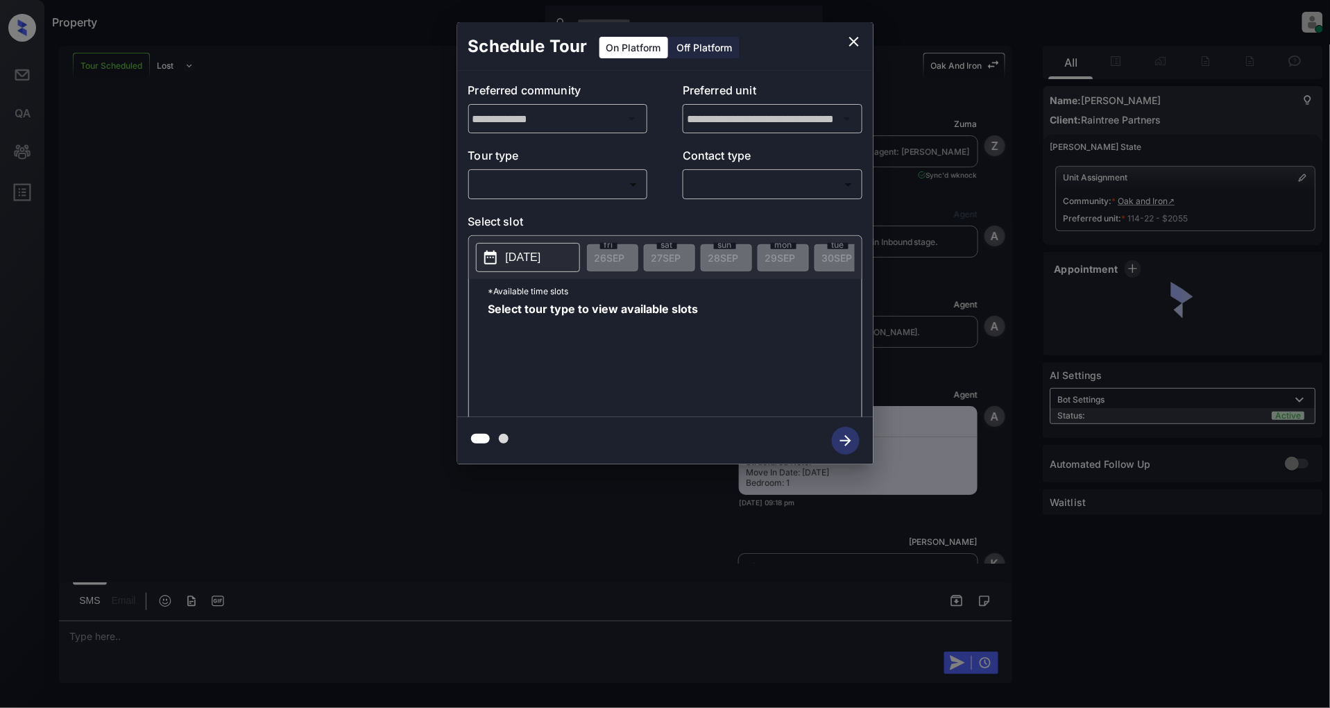
scroll to position [1508, 0]
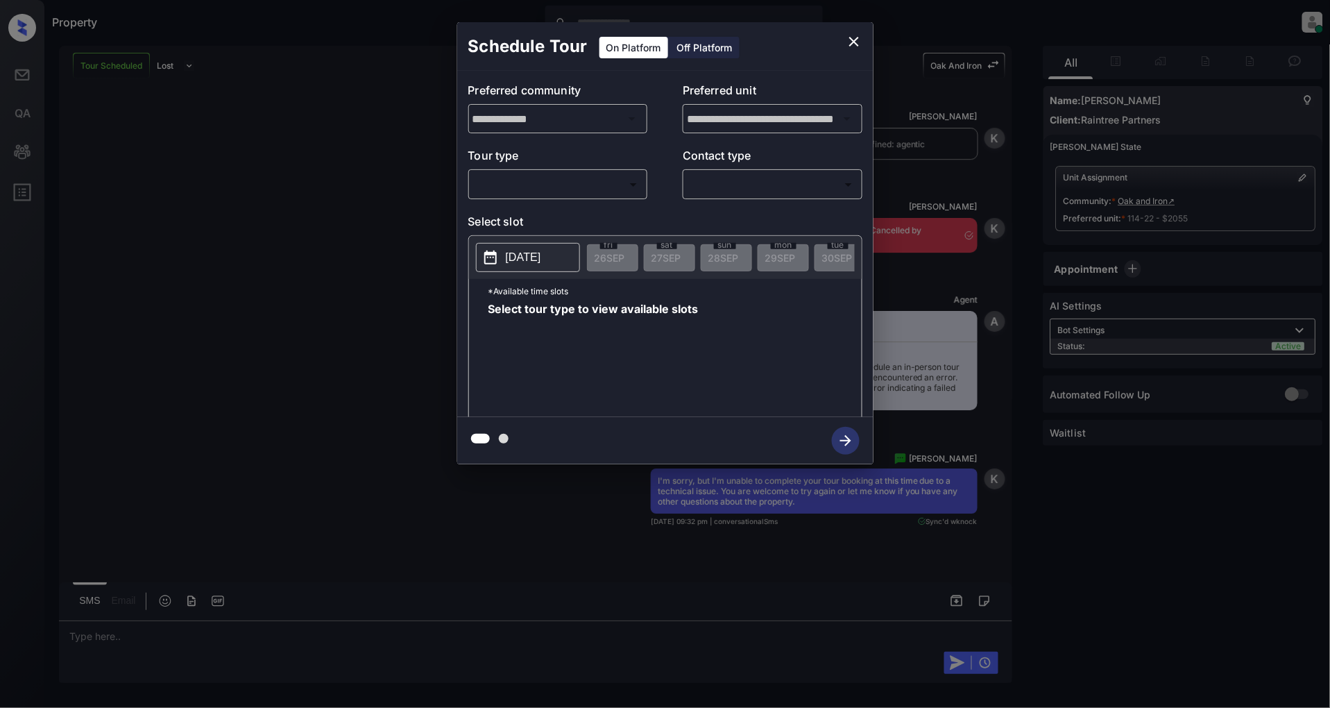
click at [577, 189] on body "Property Patrick Deasis Online Set yourself offline Set yourself on break Profi…" at bounding box center [665, 354] width 1330 height 708
click at [536, 210] on li "In Person" at bounding box center [557, 215] width 171 height 25
type input "********"
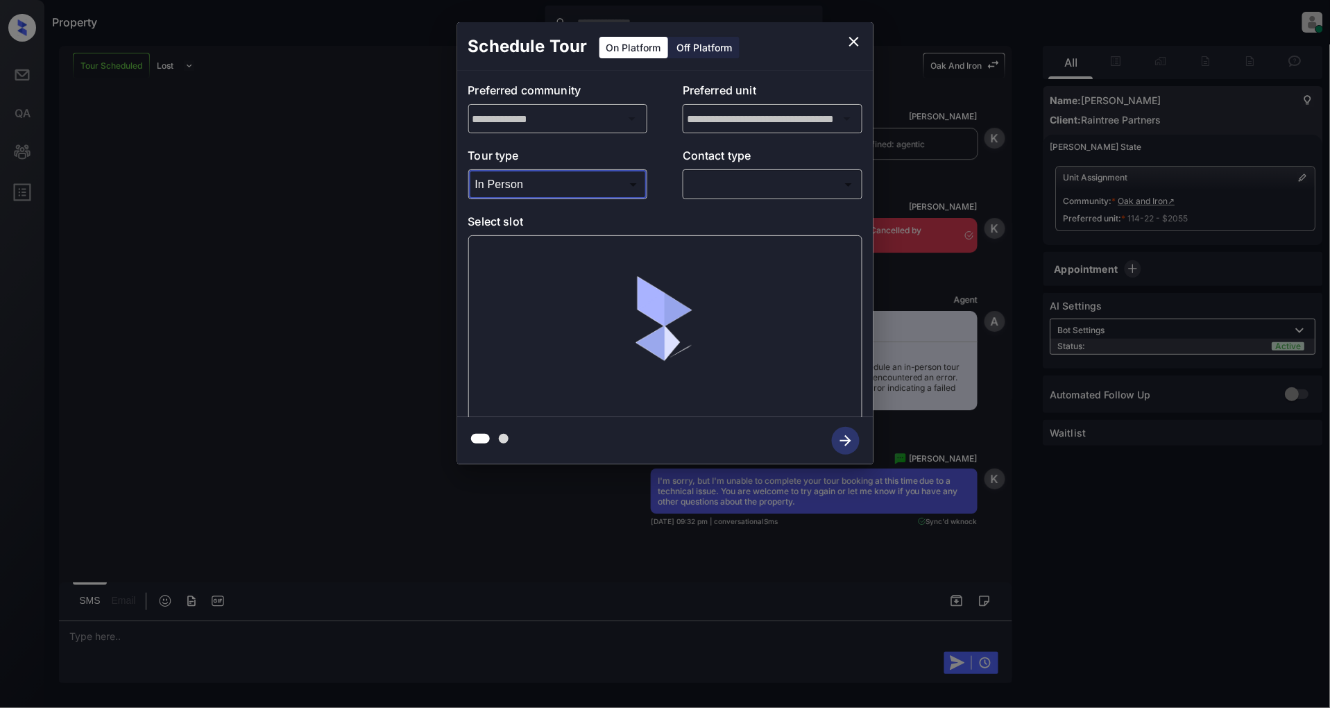
click at [719, 179] on body "Property Patrick Deasis Online Set yourself offline Set yourself on break Profi…" at bounding box center [665, 354] width 1330 height 708
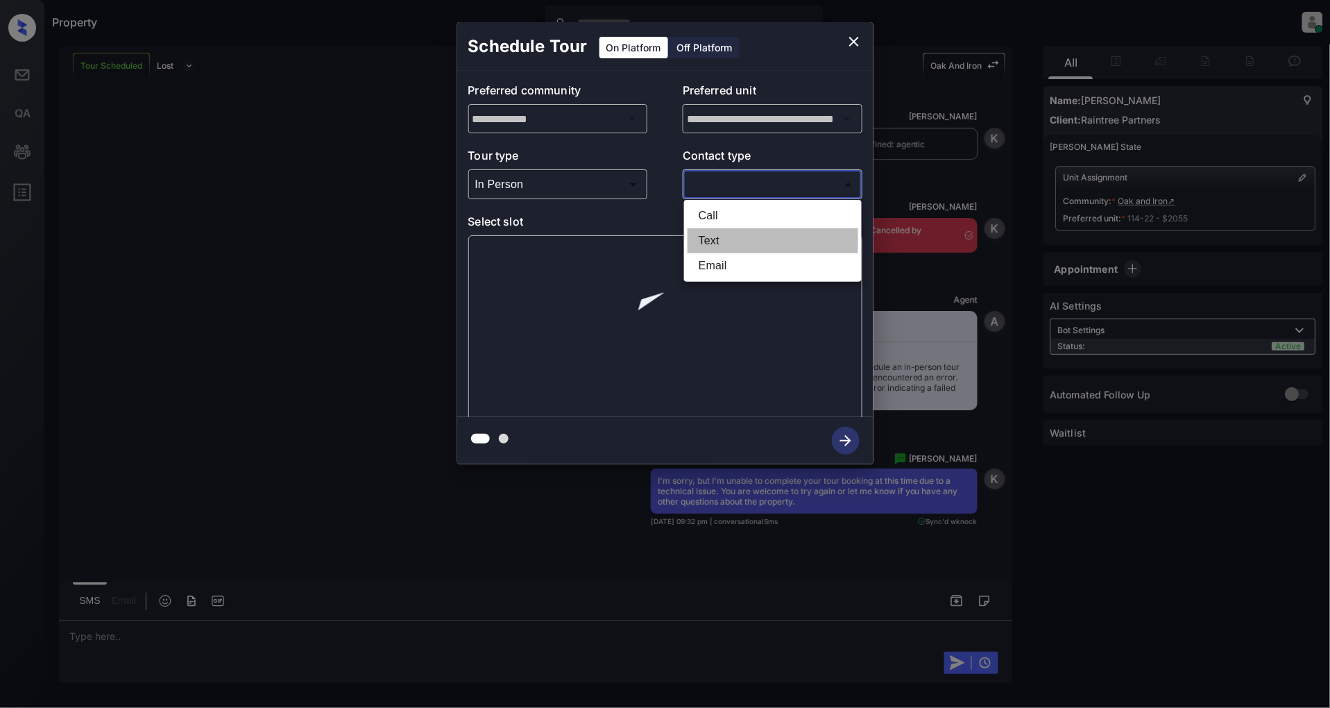
click at [718, 230] on li "Text" at bounding box center [773, 240] width 171 height 25
type input "****"
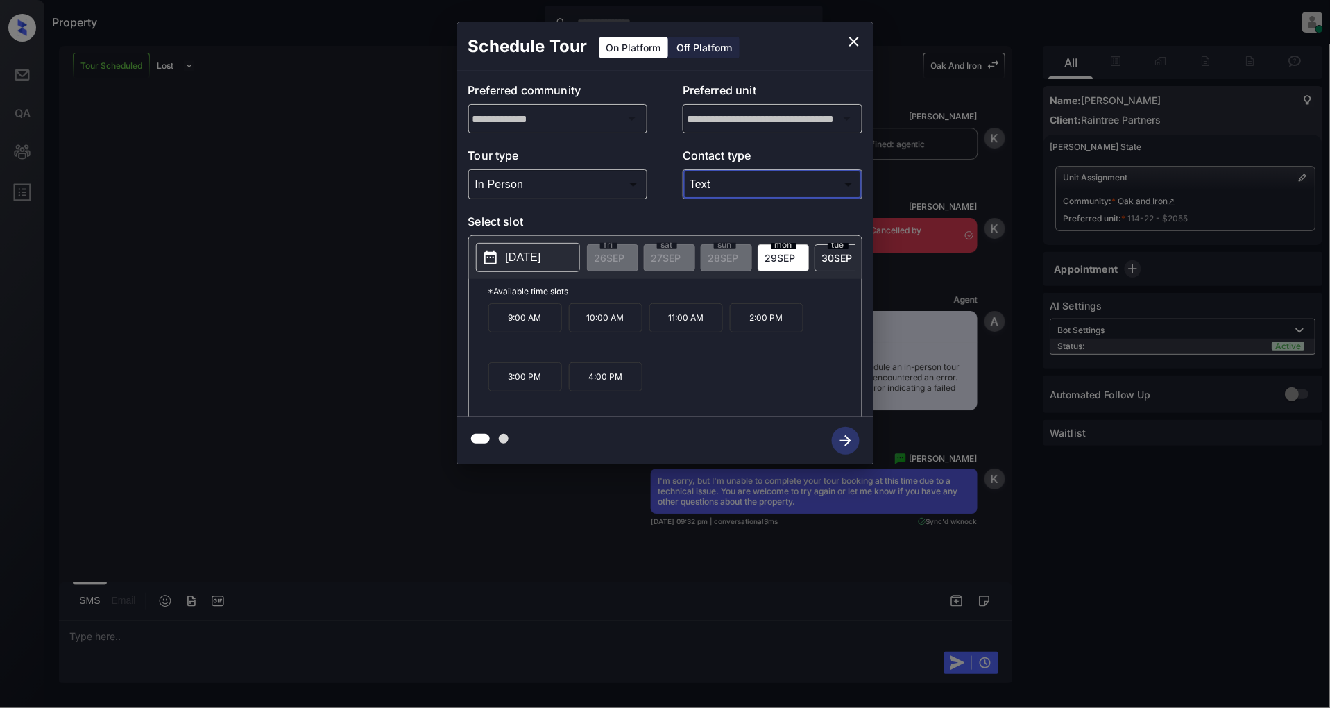
click at [767, 390] on div "9:00 AM 10:00 AM 11:00 AM 2:00 PM 3:00 PM 4:00 PM" at bounding box center [674, 358] width 373 height 111
click at [246, 387] on div "**********" at bounding box center [665, 243] width 1330 height 486
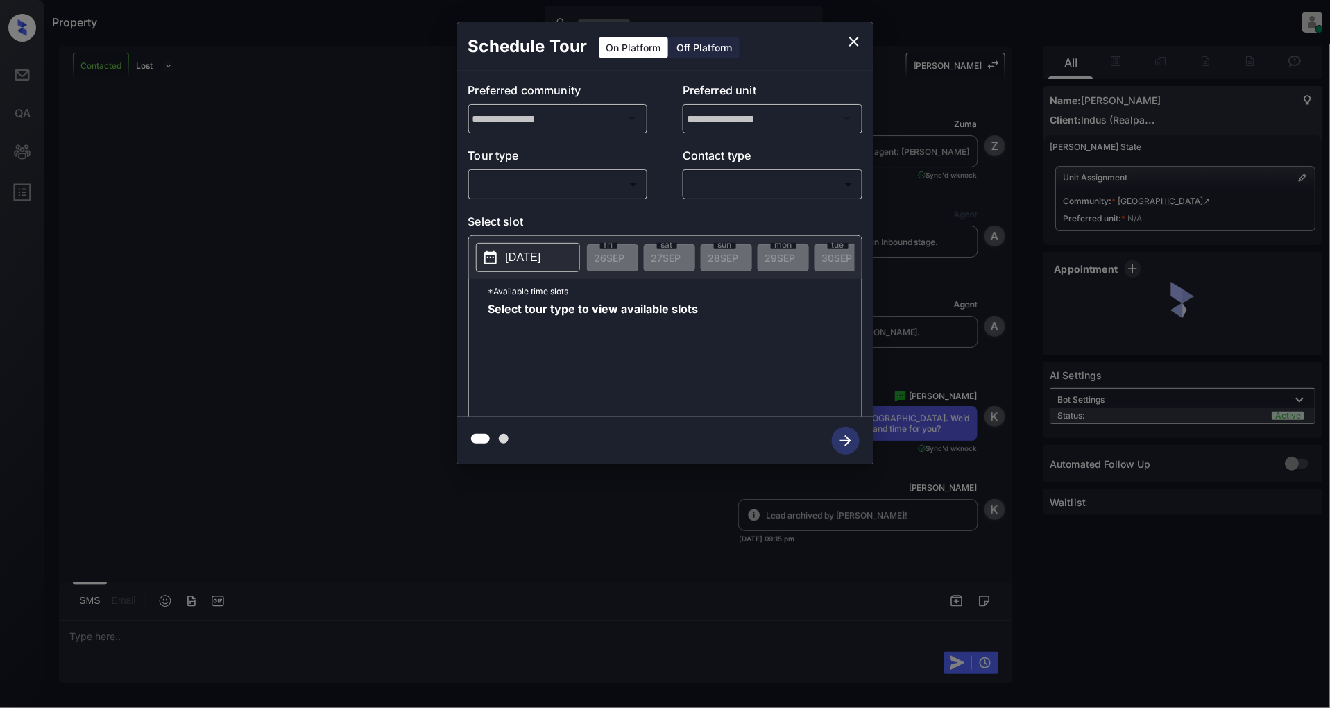
scroll to position [1233, 0]
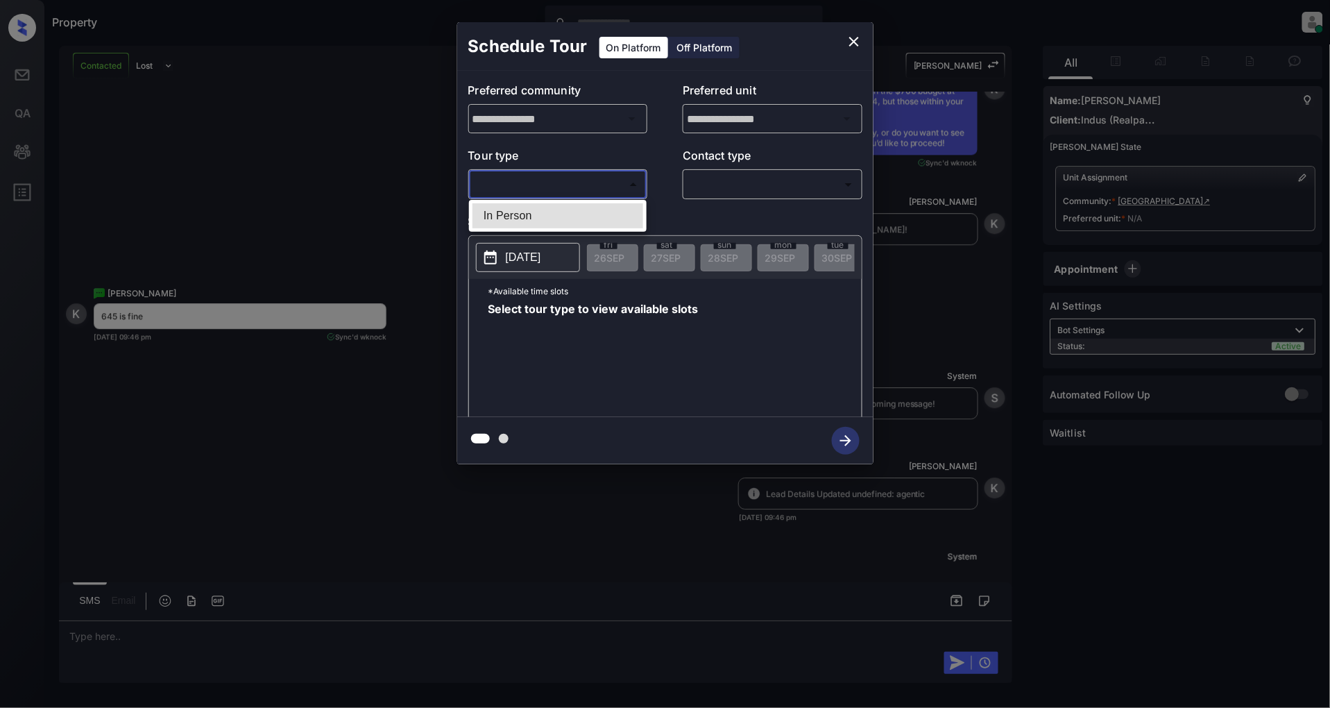
click at [618, 182] on body "Property [PERSON_NAME] Online Set yourself offline Set yourself on break Profil…" at bounding box center [665, 354] width 1330 height 708
click at [538, 221] on li "In Person" at bounding box center [557, 215] width 171 height 25
type input "********"
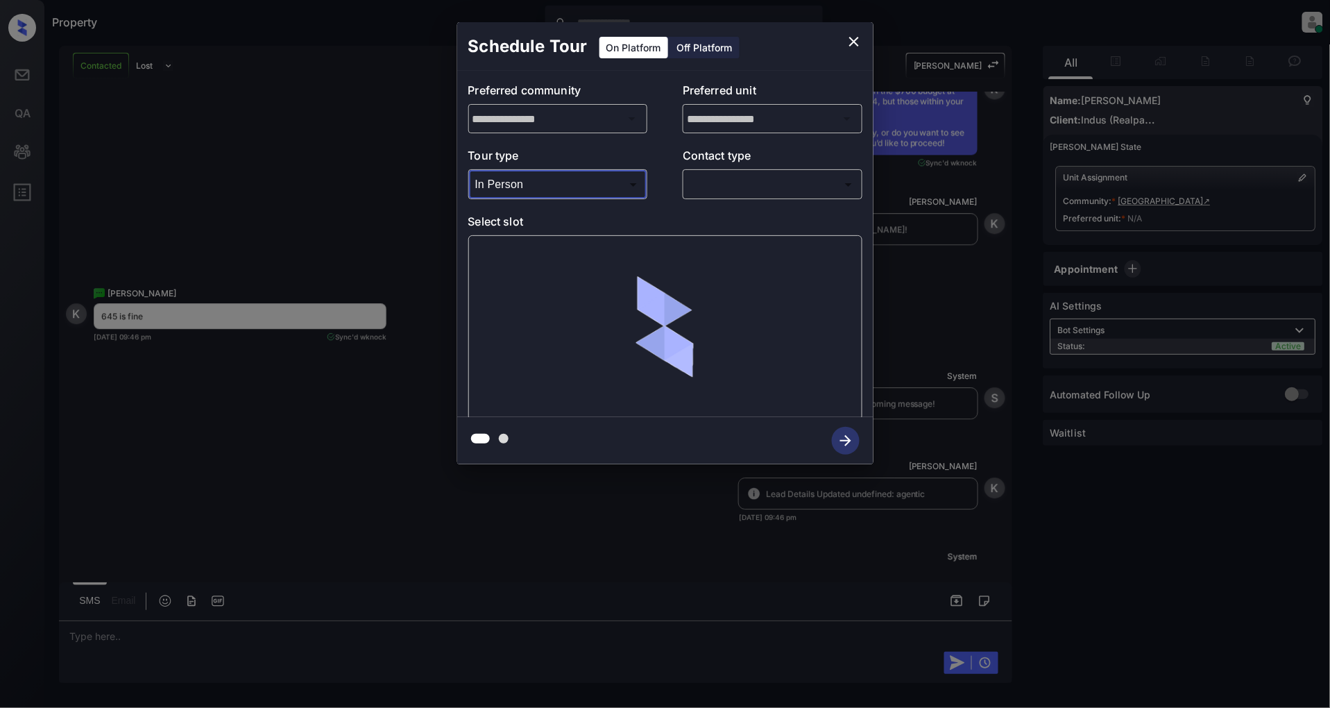
click at [761, 190] on body "Property Patrick Deasis Online Set yourself offline Set yourself on break Profi…" at bounding box center [665, 354] width 1330 height 708
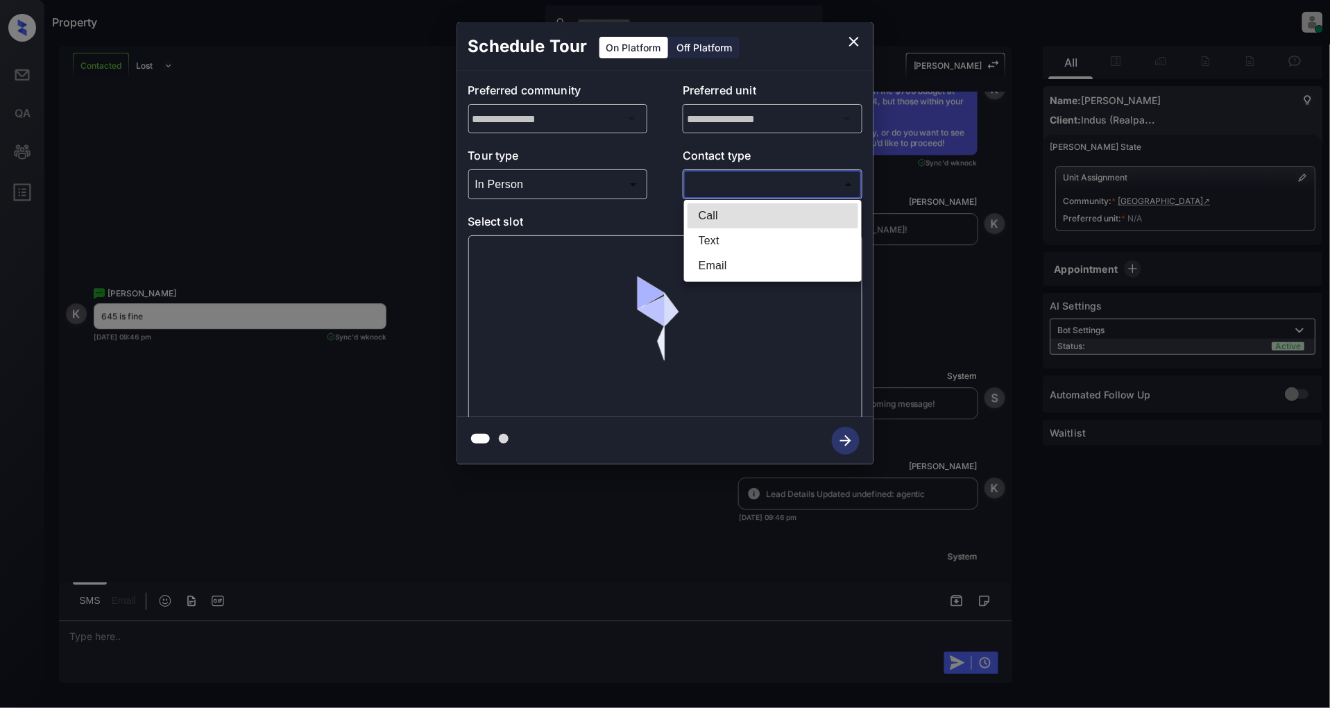
click at [720, 239] on li "Text" at bounding box center [773, 240] width 171 height 25
type input "****"
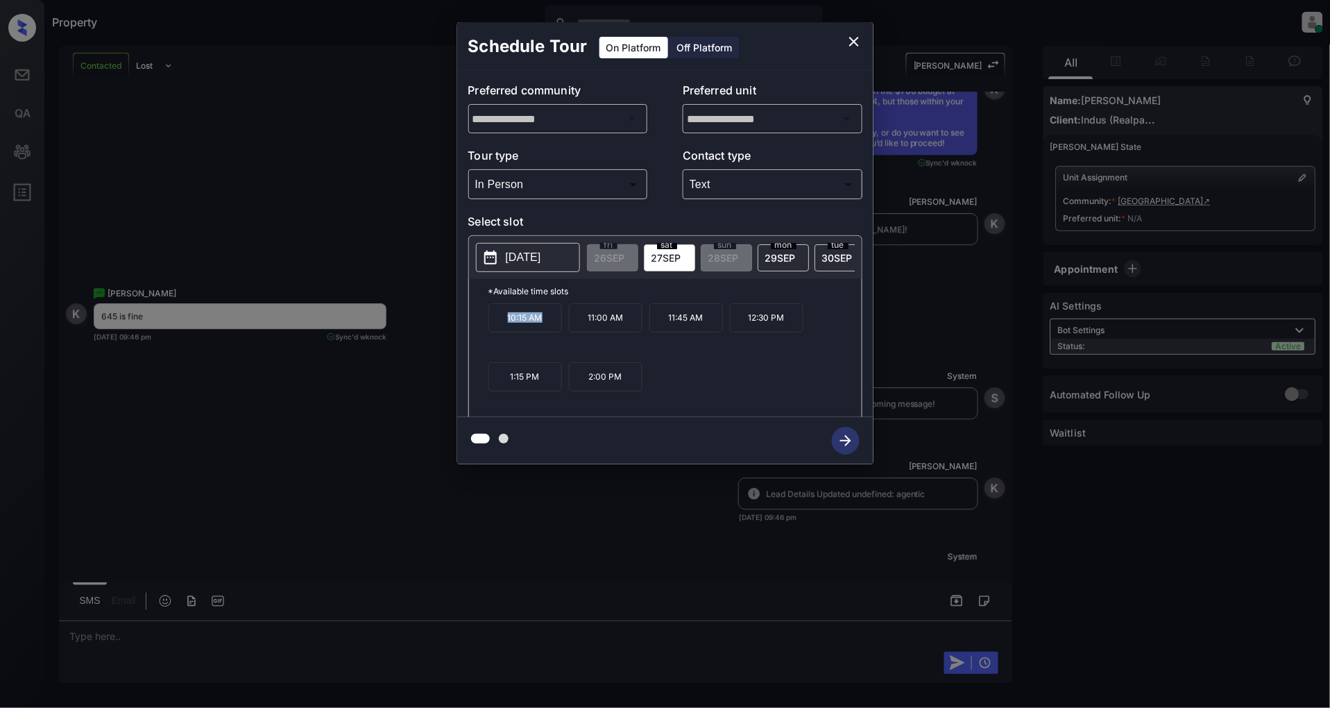
drag, startPoint x: 545, startPoint y: 324, endPoint x: 495, endPoint y: 327, distance: 50.0
click at [495, 327] on p "10:15 AM" at bounding box center [525, 317] width 74 height 29
copy p "10:15 AM"
drag, startPoint x: 710, startPoint y: 327, endPoint x: 656, endPoint y: 327, distance: 54.1
click at [656, 327] on p "11:45 AM" at bounding box center [686, 317] width 74 height 29
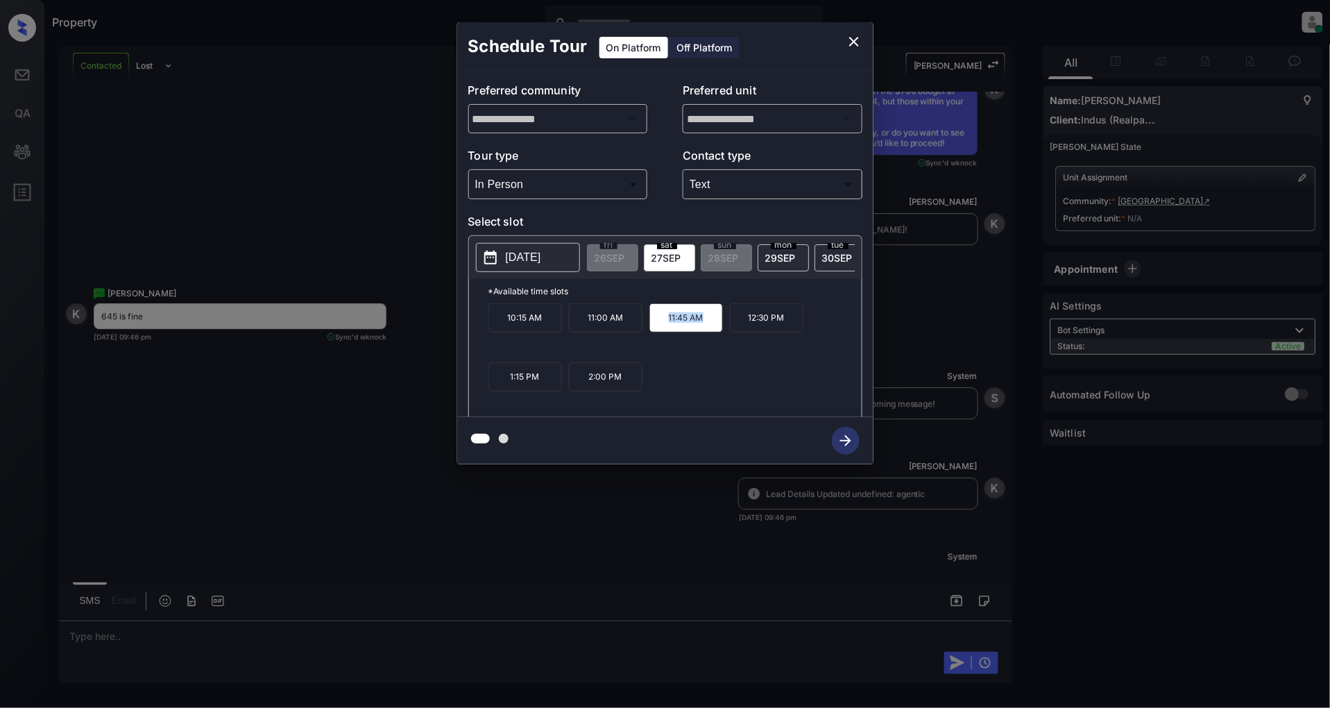
copy p "11:45 AM"
drag, startPoint x: 629, startPoint y: 384, endPoint x: 590, endPoint y: 389, distance: 39.8
click at [590, 389] on p "2:00 PM" at bounding box center [606, 376] width 74 height 29
copy p "2:00 PM"
click at [862, 37] on button "close" at bounding box center [854, 42] width 28 height 28
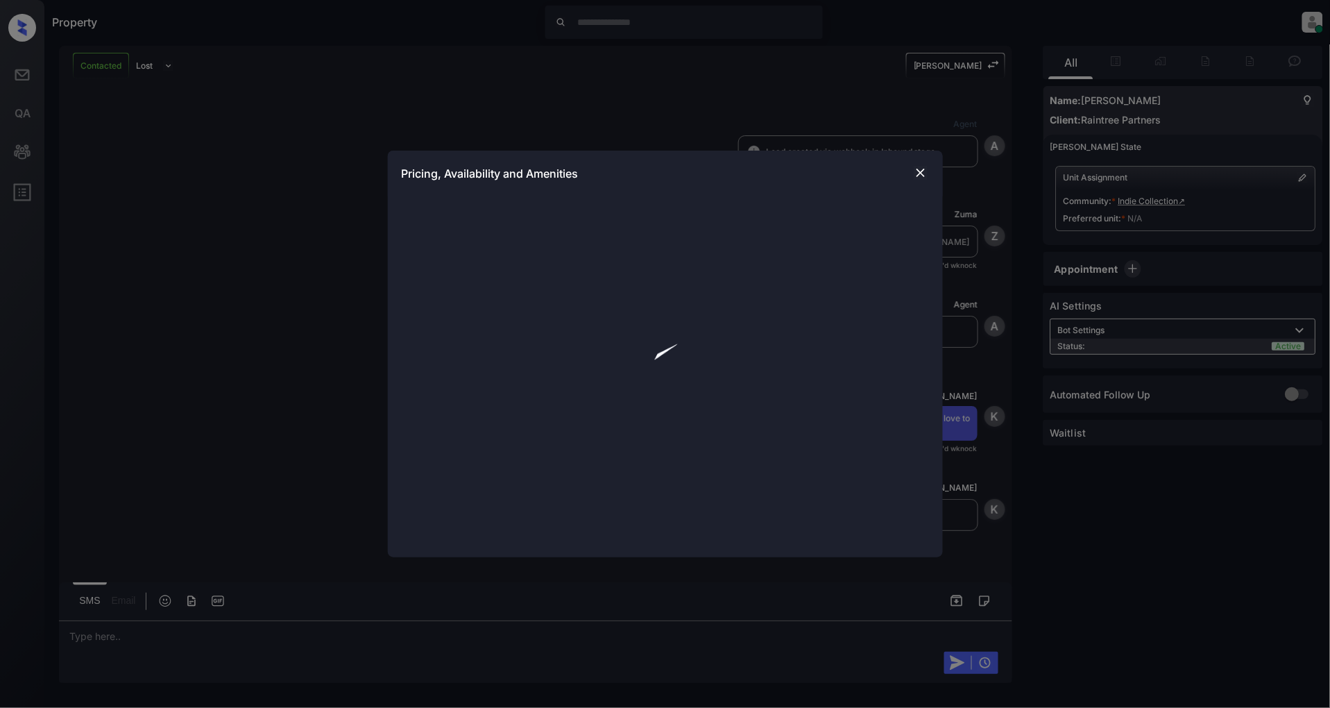
scroll to position [813, 0]
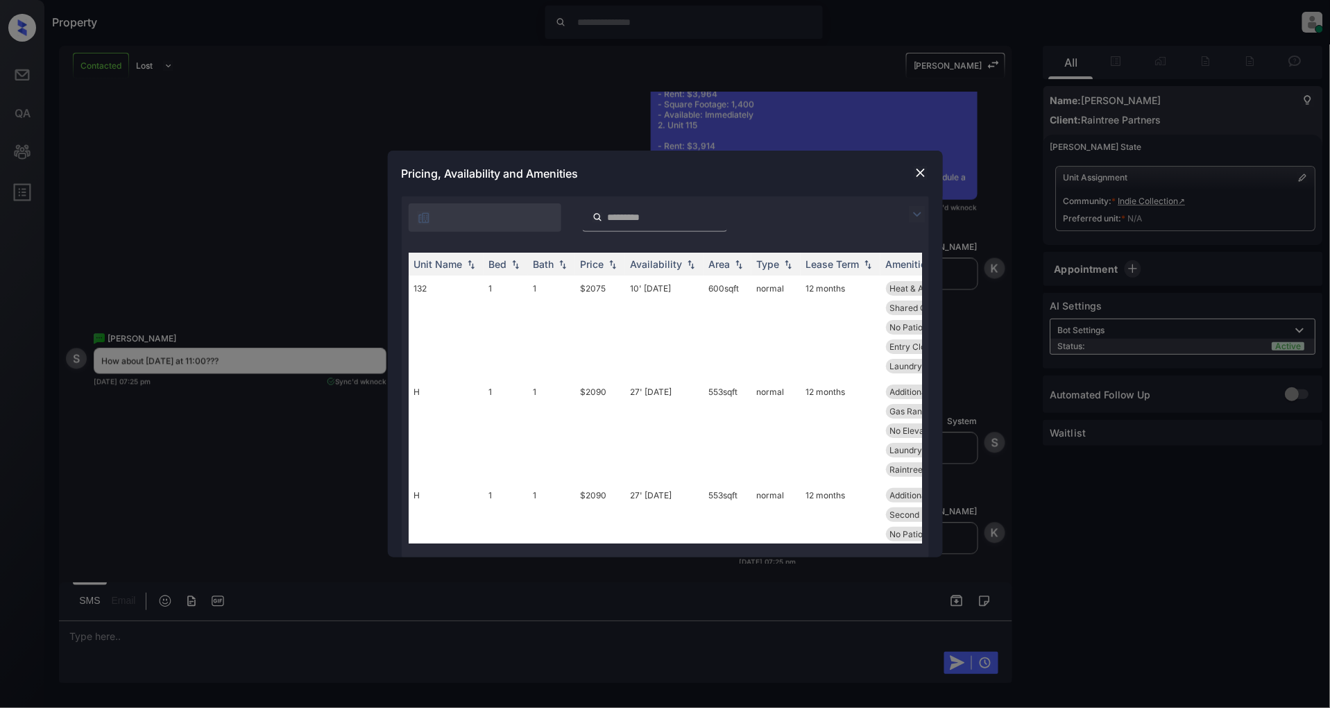
click at [921, 216] on img at bounding box center [917, 214] width 17 height 17
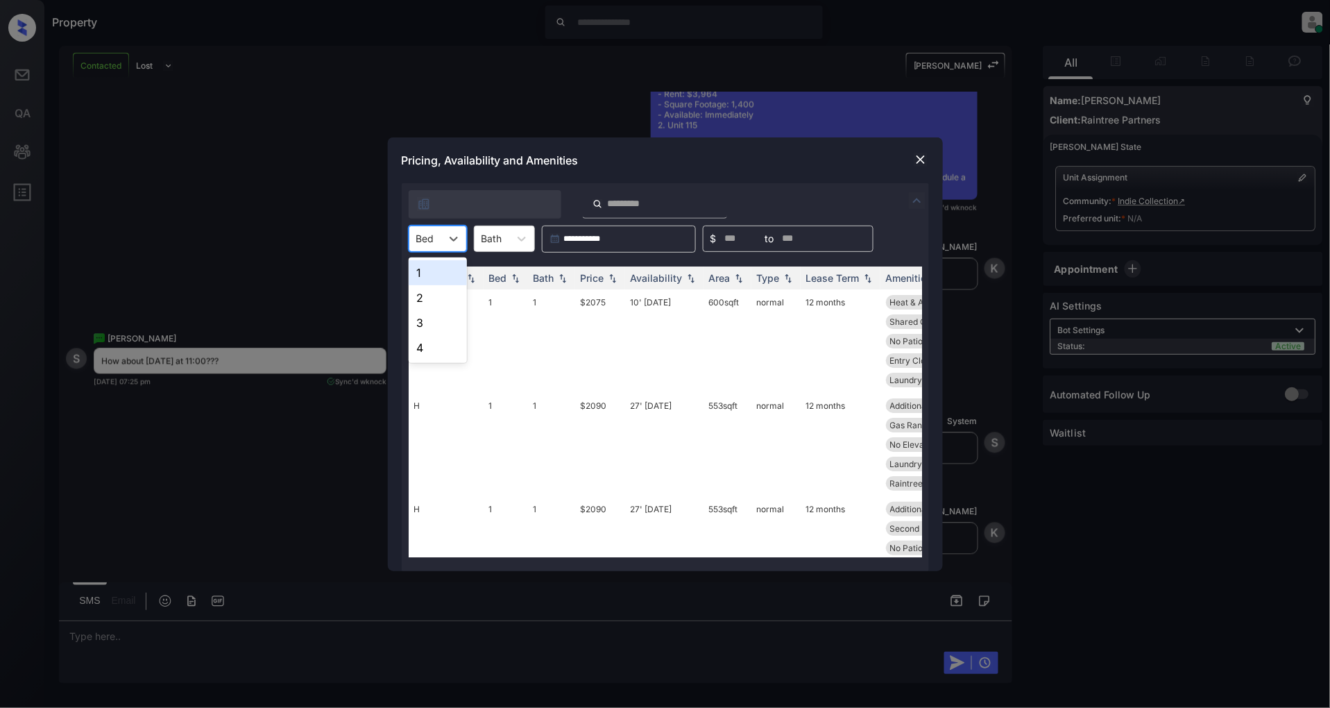
click at [426, 245] on div at bounding box center [425, 238] width 18 height 15
click at [420, 349] on div "4" at bounding box center [438, 347] width 58 height 25
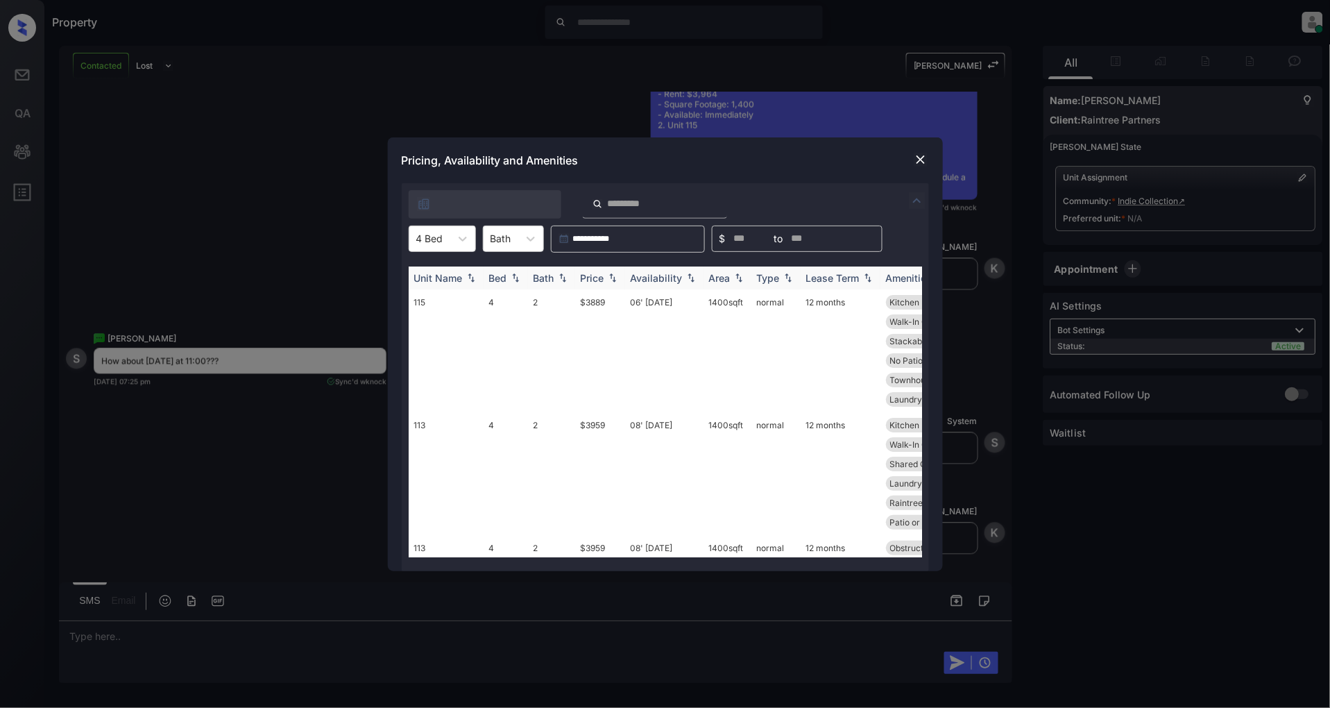
click at [612, 280] on img at bounding box center [613, 278] width 14 height 10
click at [296, 244] on div "**********" at bounding box center [665, 354] width 1330 height 708
click at [914, 157] on img at bounding box center [921, 160] width 14 height 14
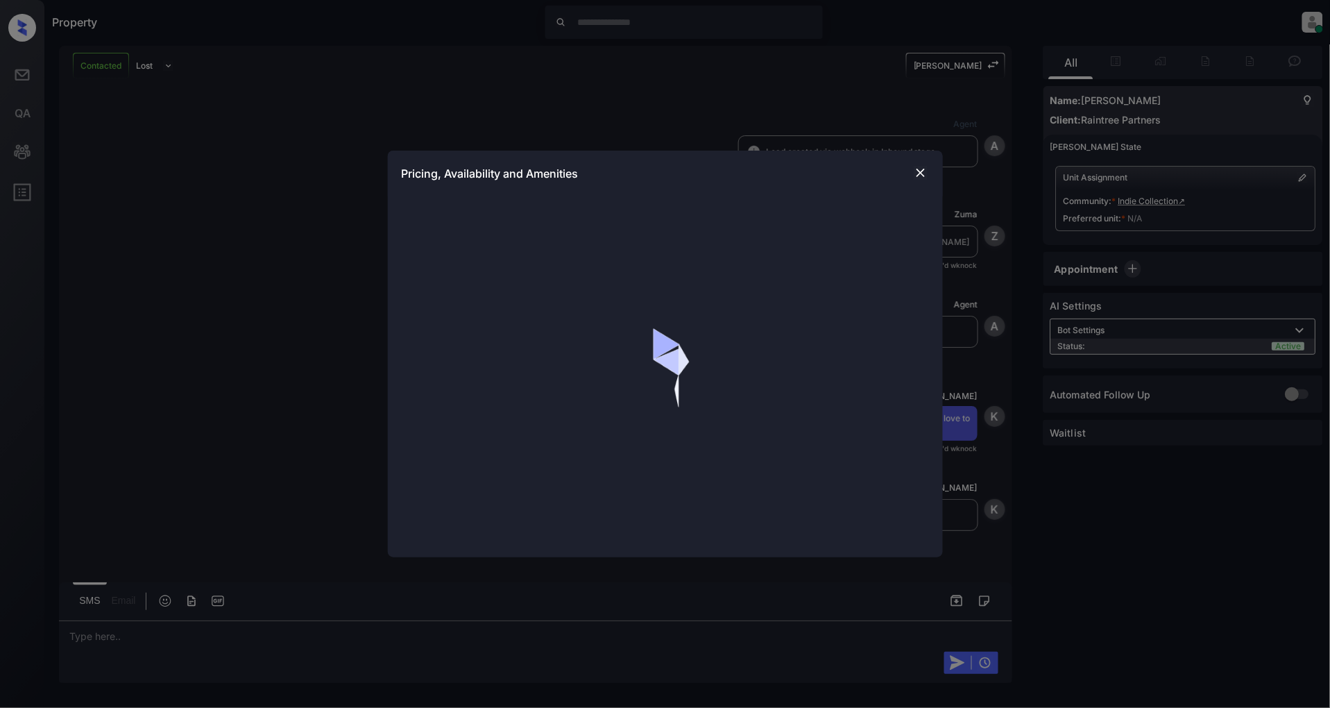
scroll to position [2972, 0]
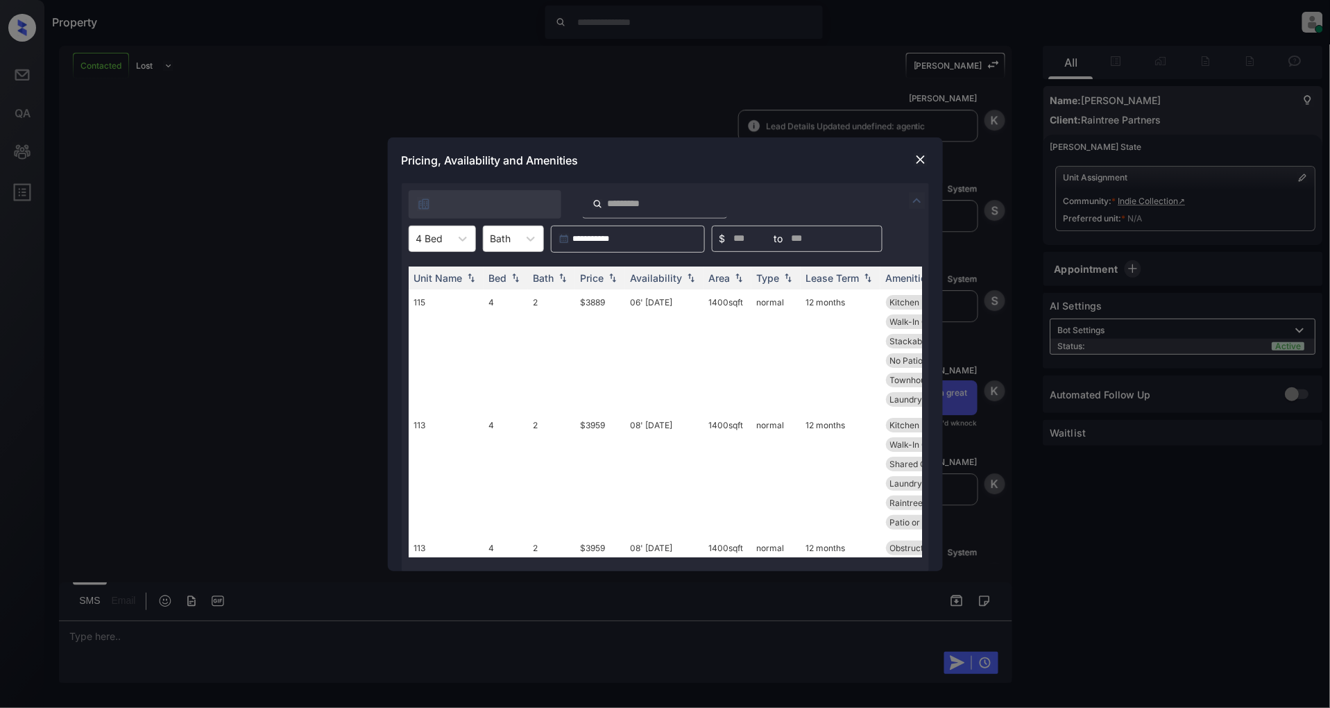
click at [916, 200] on img at bounding box center [917, 200] width 17 height 17
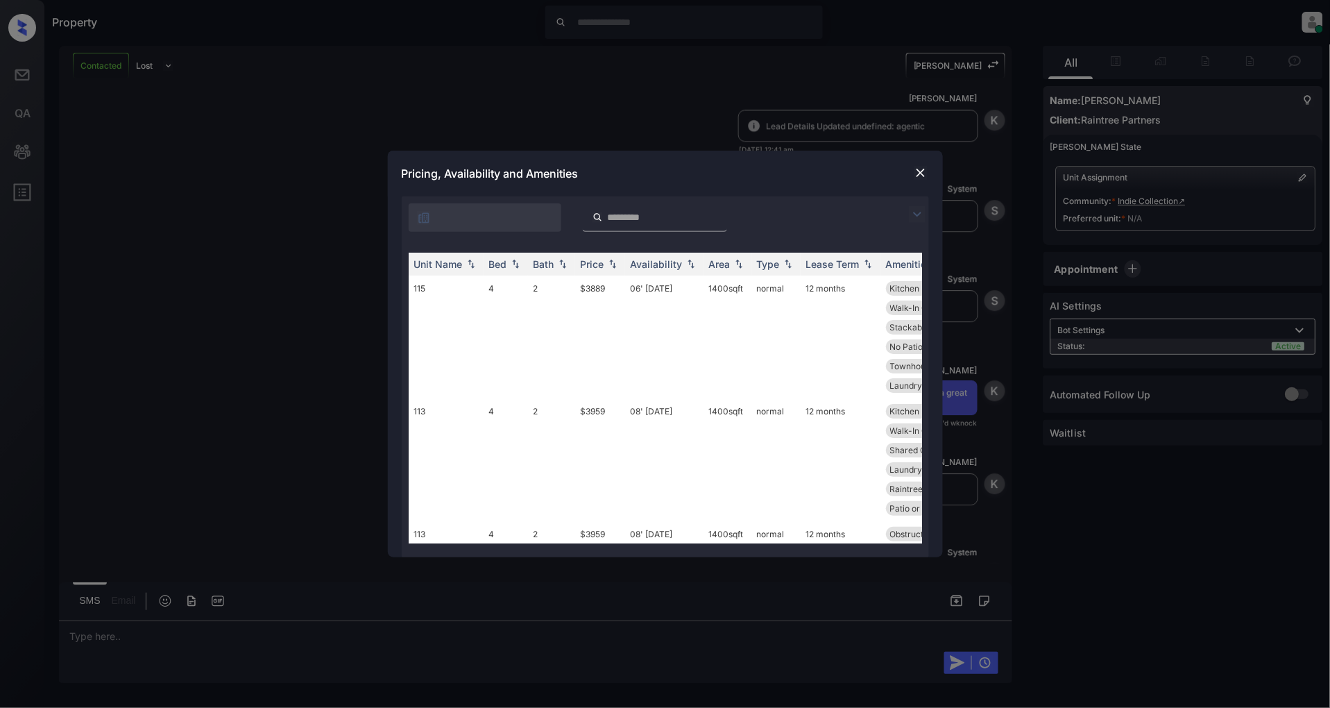
click at [923, 216] on img at bounding box center [917, 214] width 17 height 17
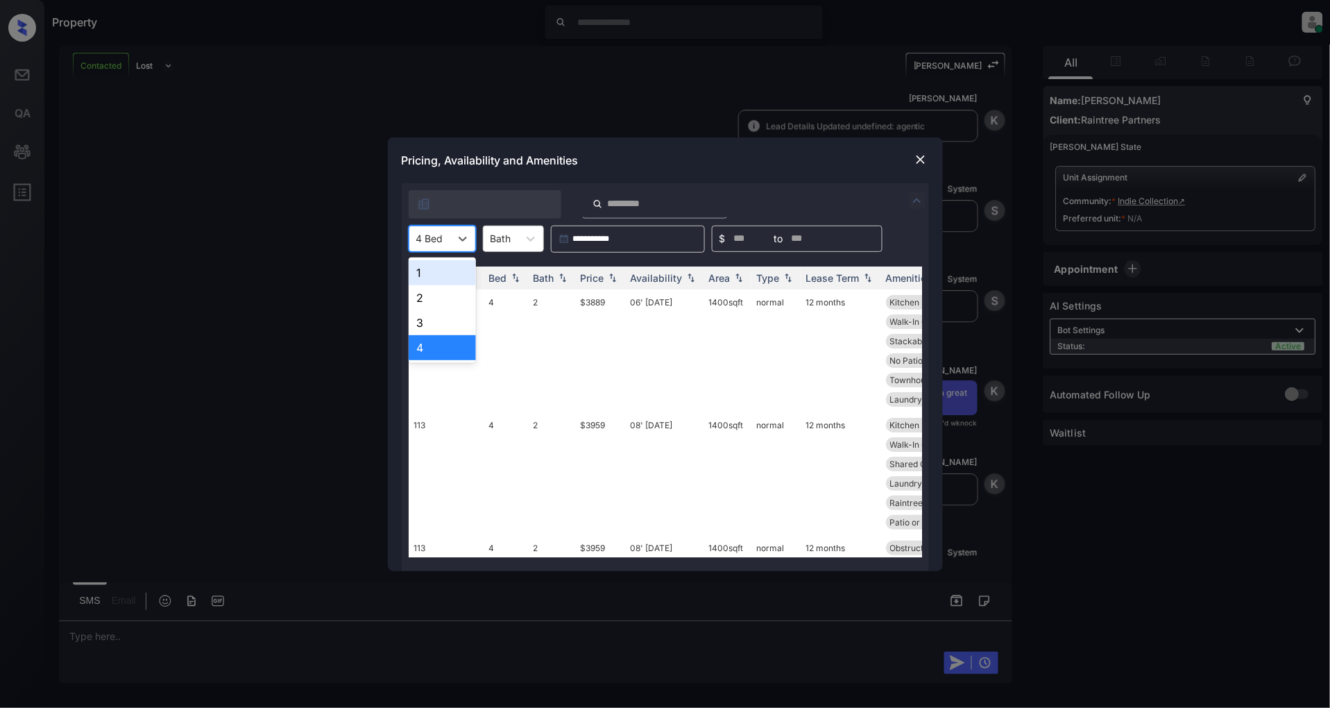
click at [437, 239] on div at bounding box center [429, 238] width 27 height 15
click at [430, 341] on div "4" at bounding box center [442, 347] width 67 height 25
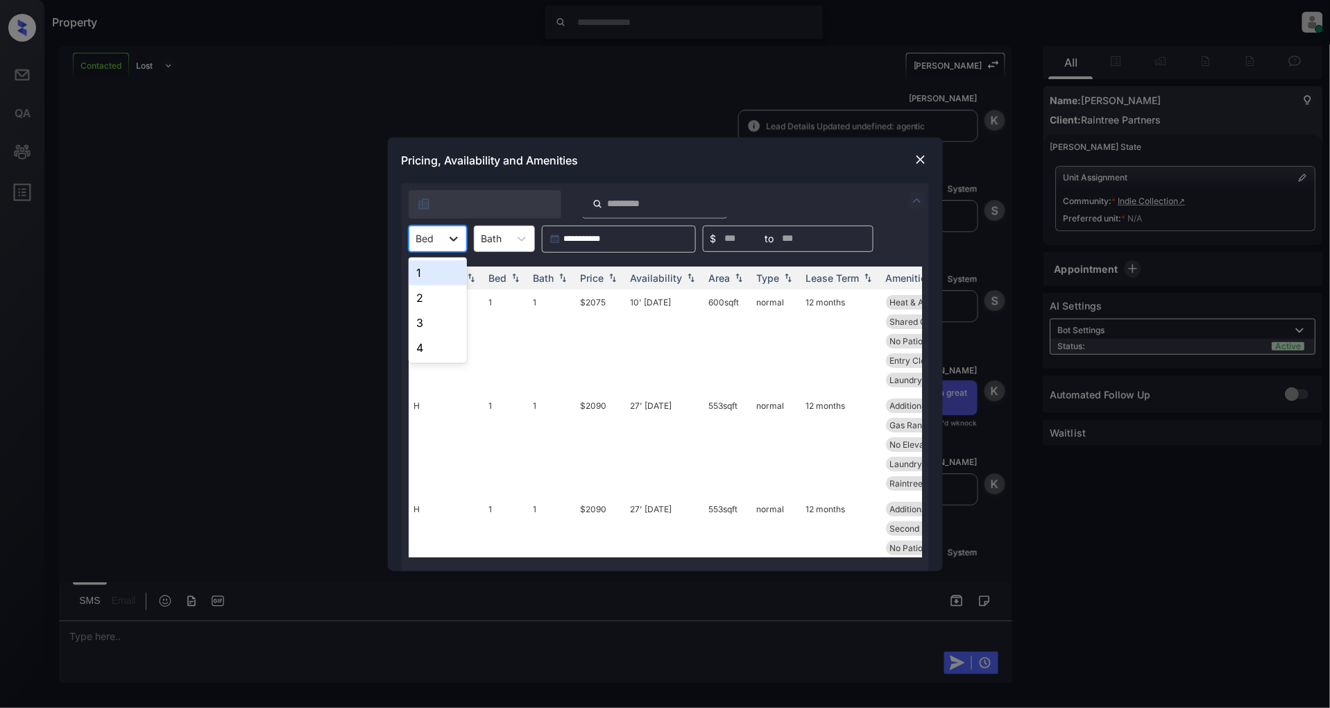
click at [451, 239] on icon at bounding box center [454, 239] width 14 height 14
click at [428, 346] on div "4" at bounding box center [438, 347] width 58 height 25
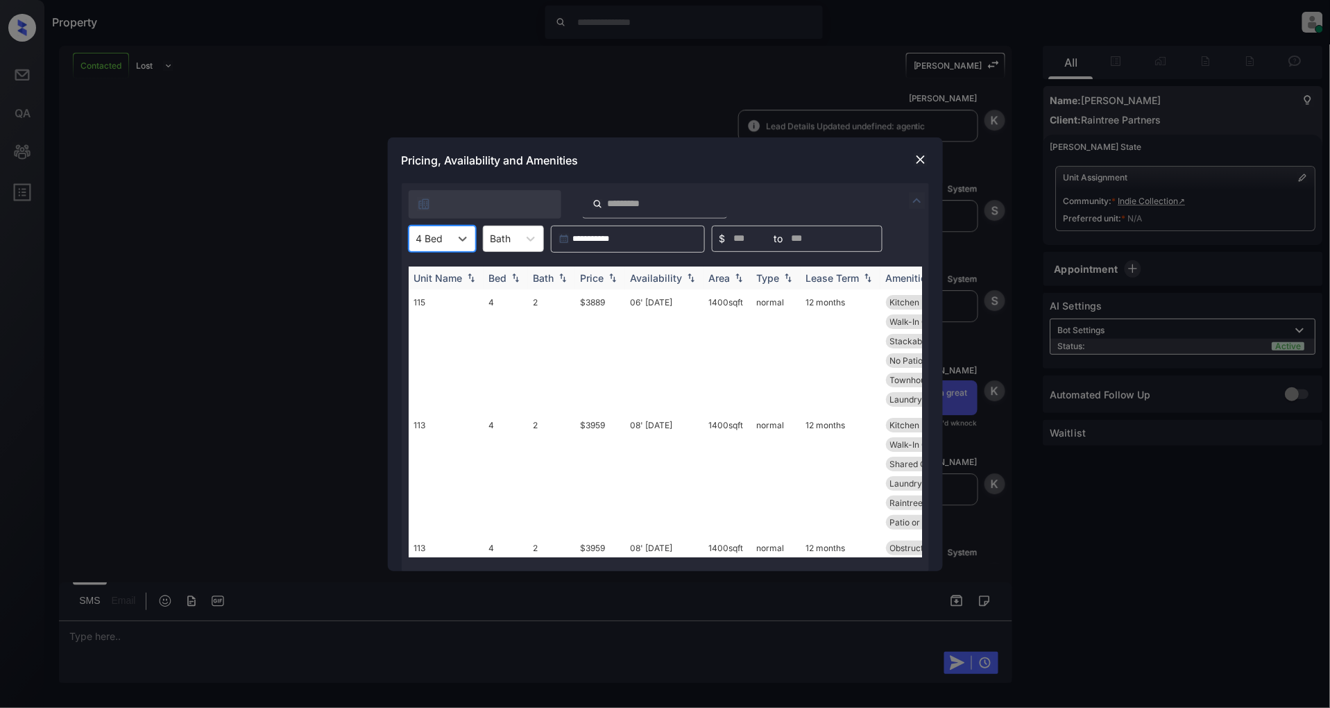
click at [615, 278] on img at bounding box center [613, 278] width 14 height 10
click at [590, 301] on td "$3889" at bounding box center [600, 350] width 50 height 123
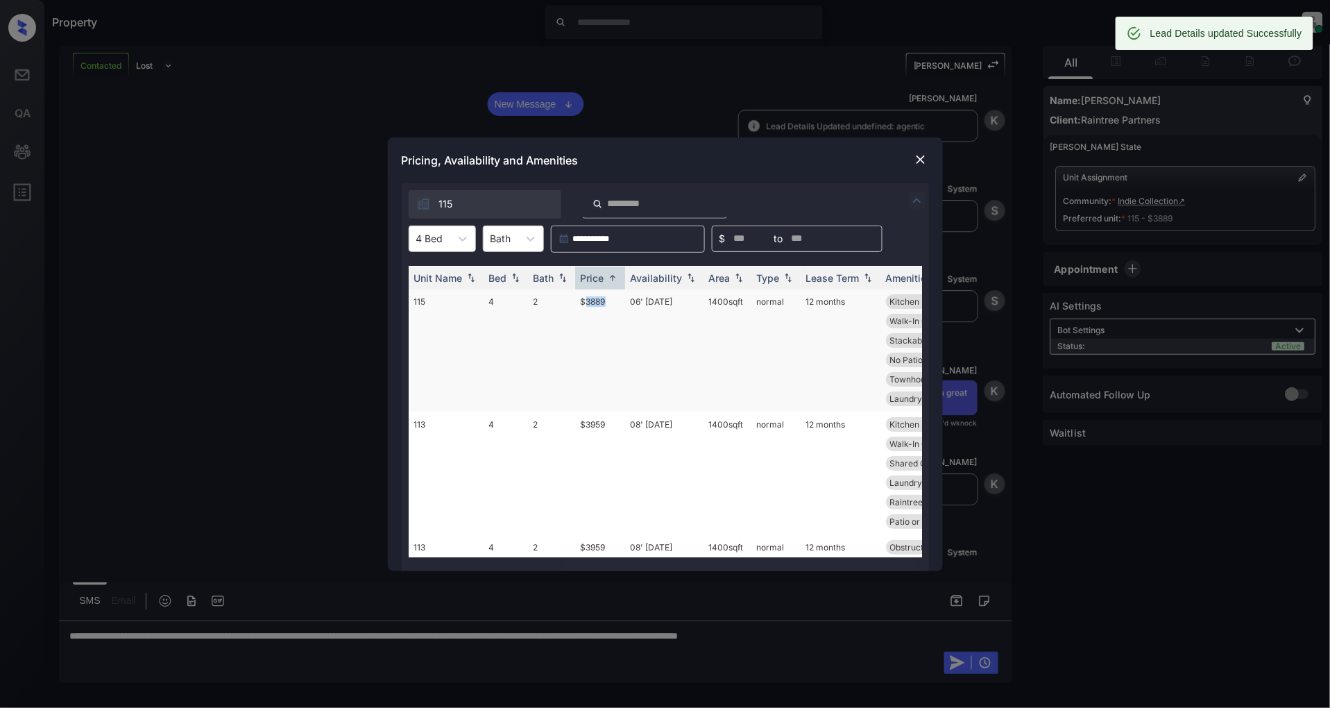
scroll to position [0, 0]
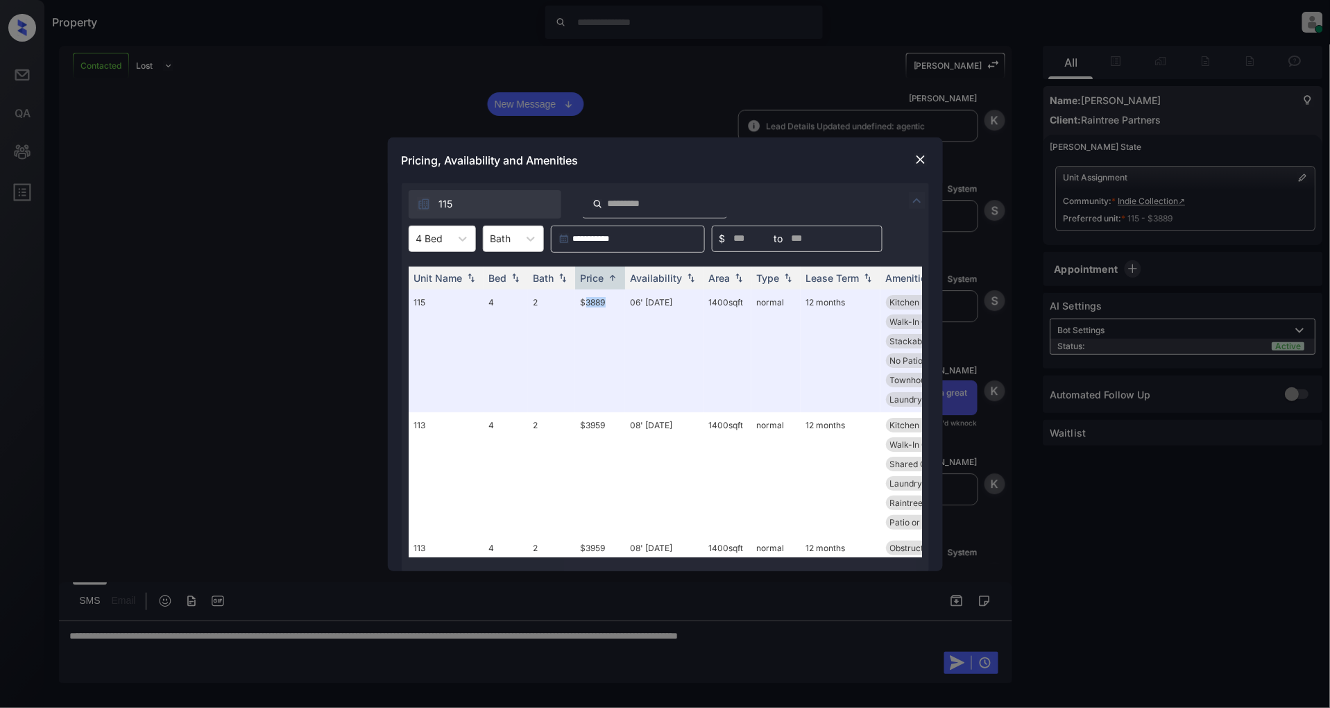
click at [921, 155] on img at bounding box center [921, 160] width 14 height 14
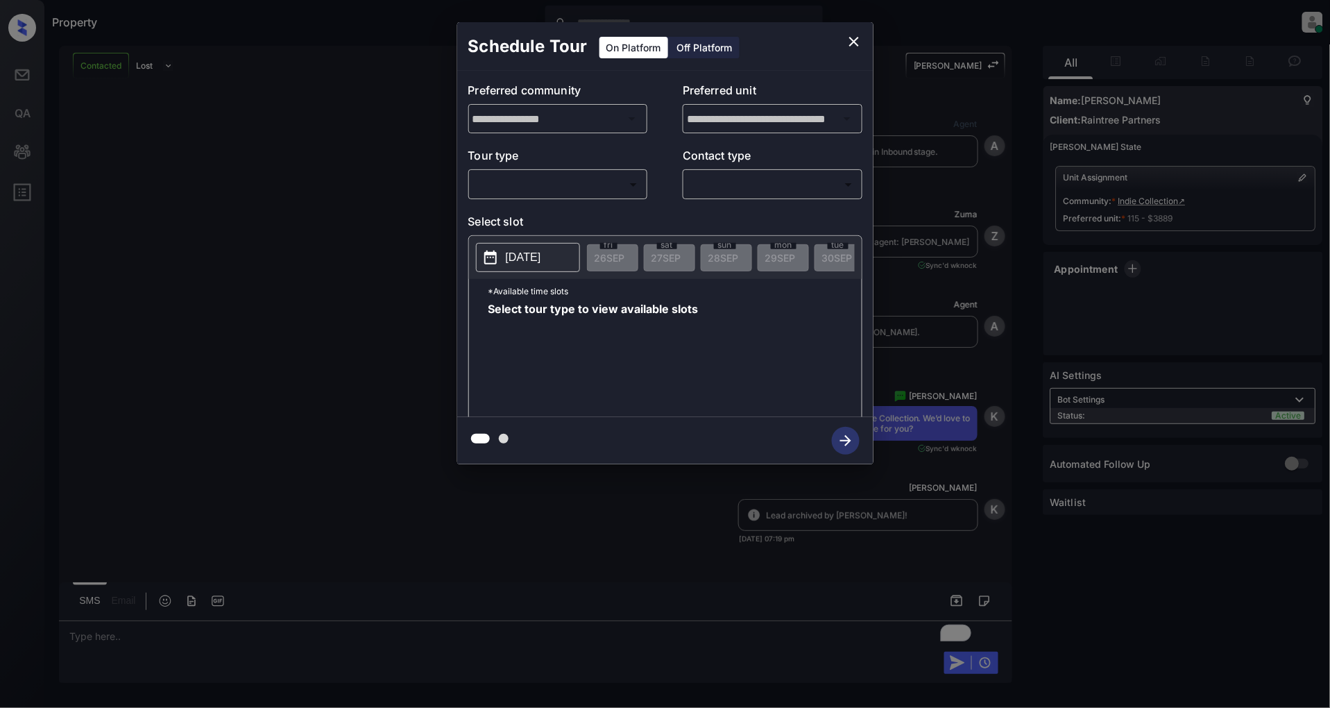
scroll to position [1365, 0]
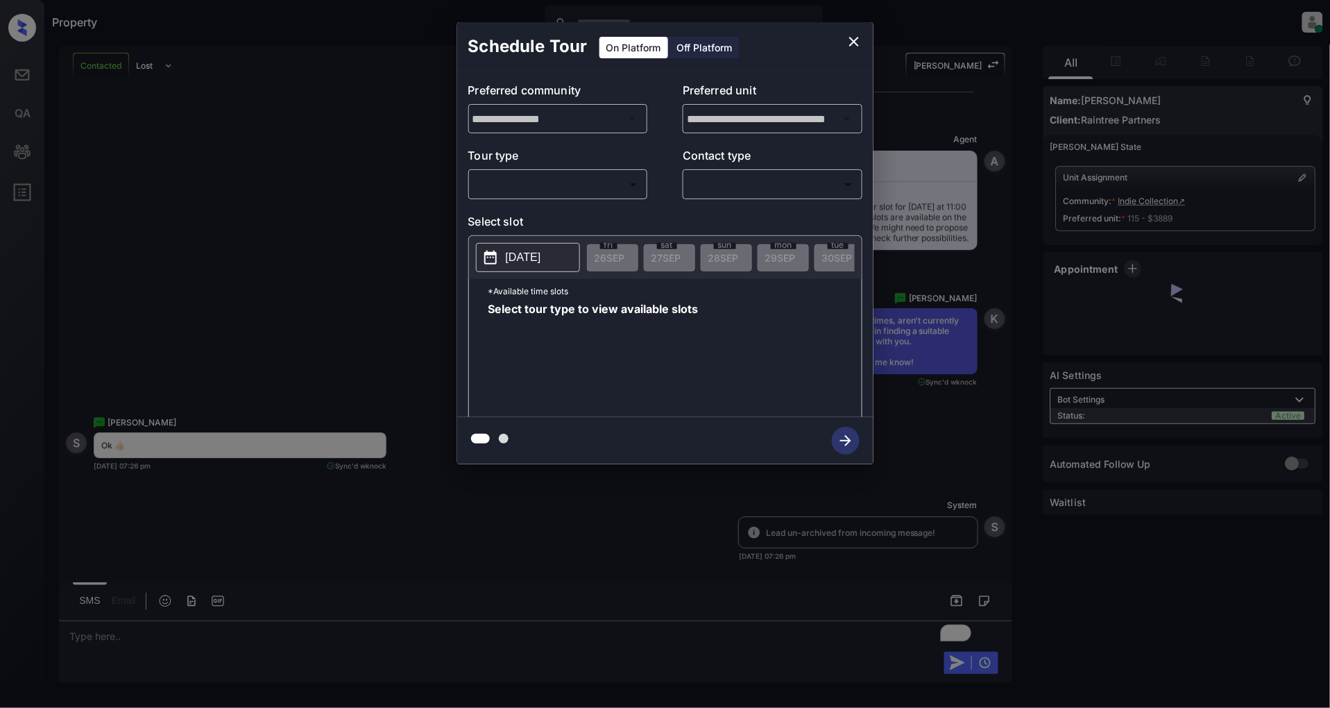
click at [544, 187] on body "Property [PERSON_NAME] Online Set yourself offline Set yourself on break Profil…" at bounding box center [665, 354] width 1330 height 708
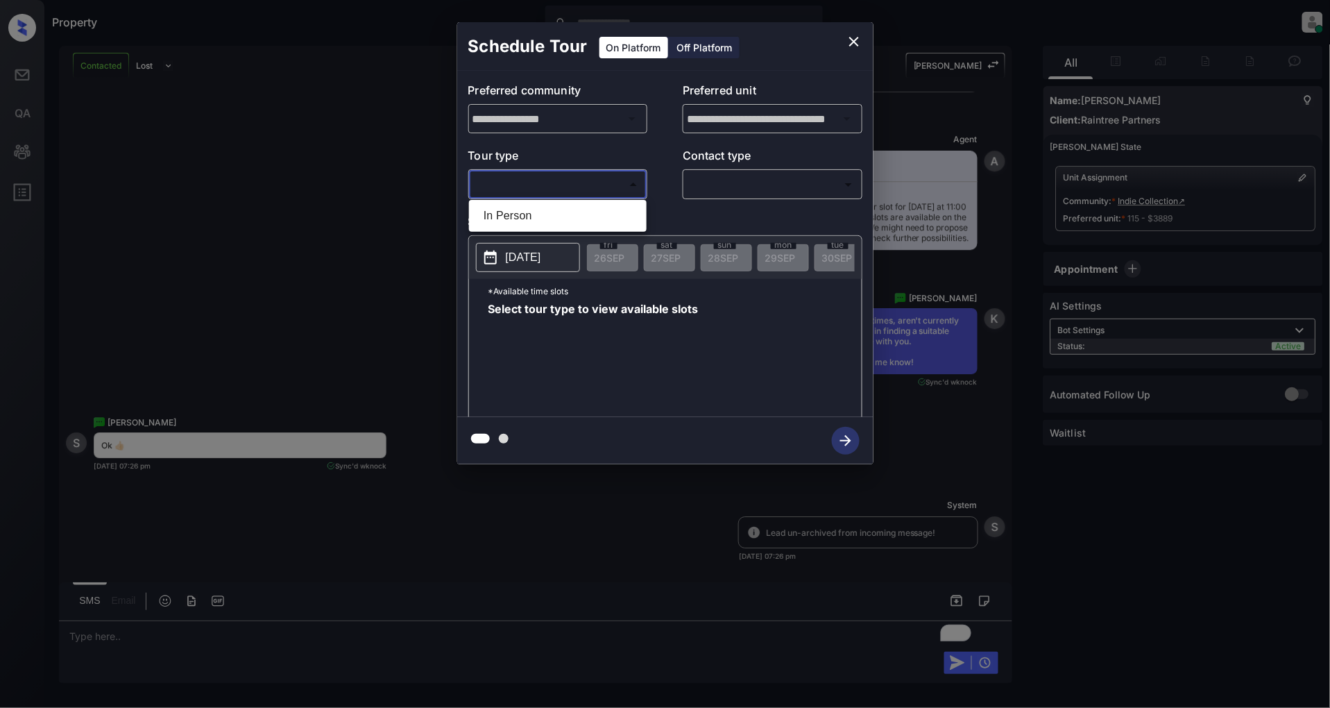
click at [518, 217] on li "In Person" at bounding box center [557, 215] width 171 height 25
type input "********"
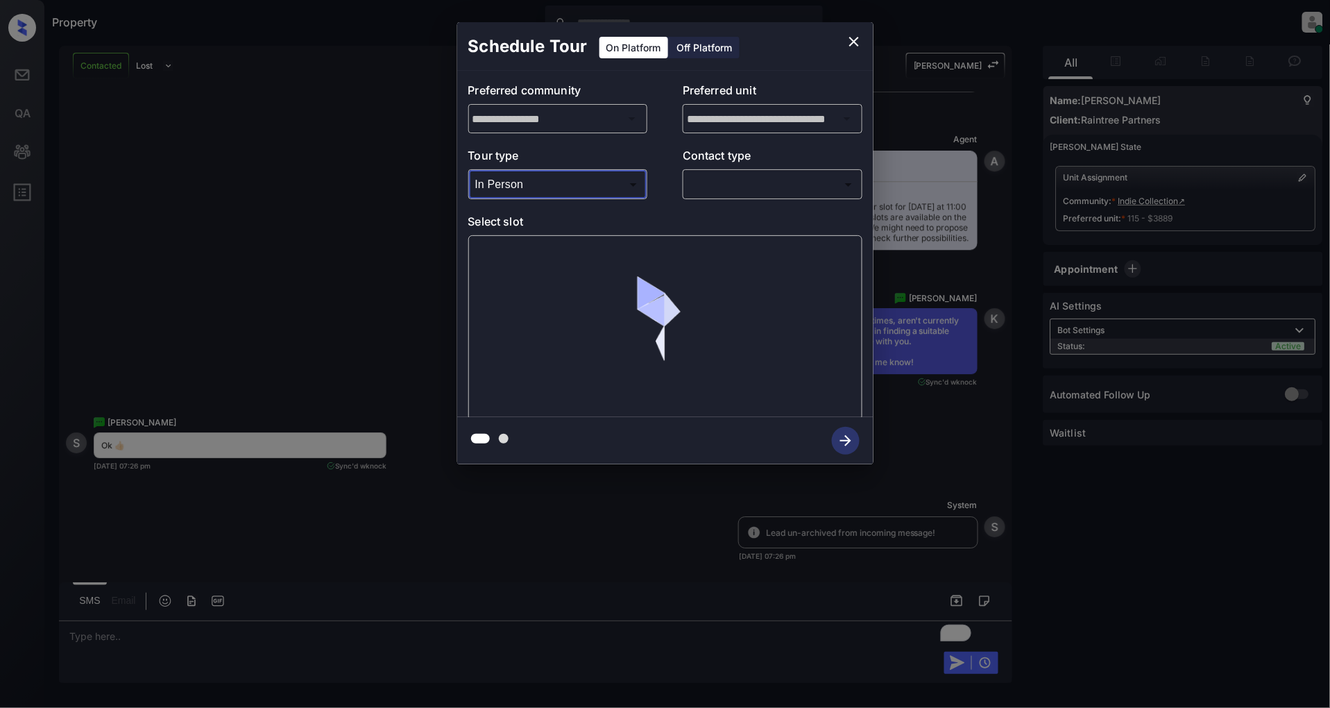
click at [749, 181] on body "Property [PERSON_NAME] Online Set yourself offline Set yourself on break Profil…" at bounding box center [665, 354] width 1330 height 708
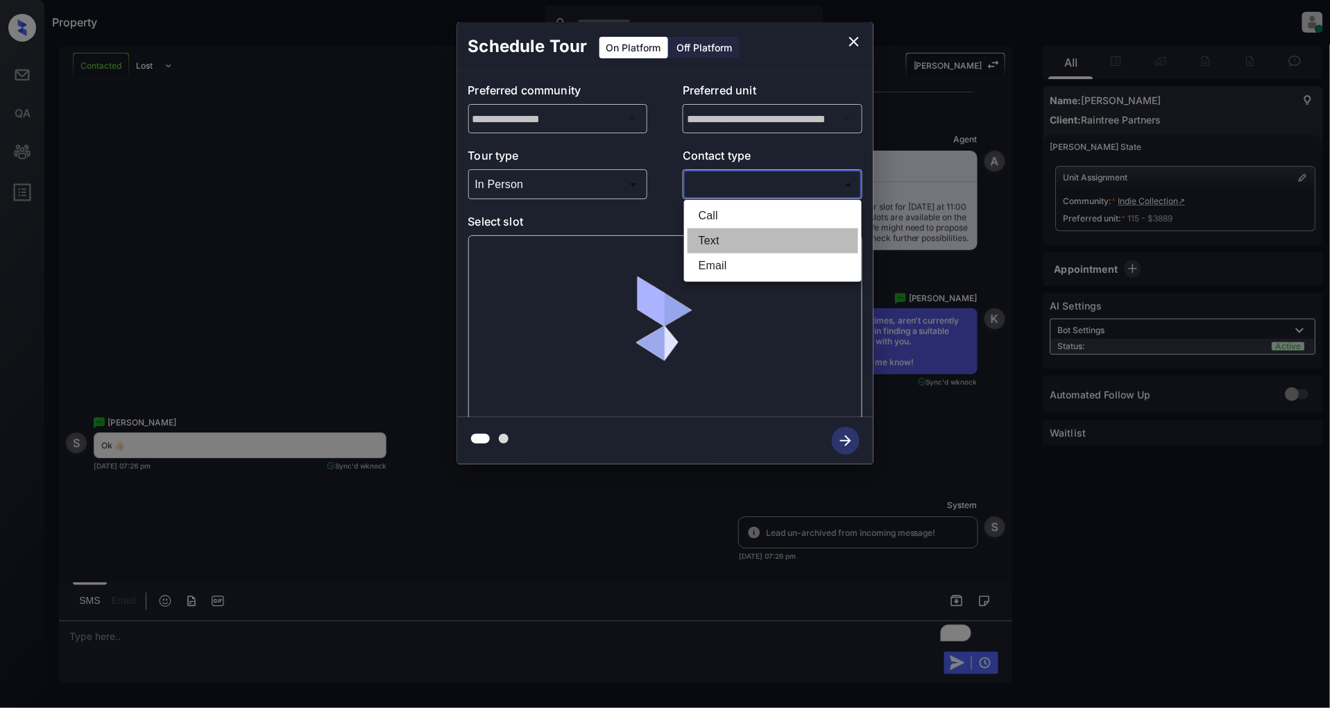
click at [733, 243] on li "Text" at bounding box center [773, 240] width 171 height 25
type input "****"
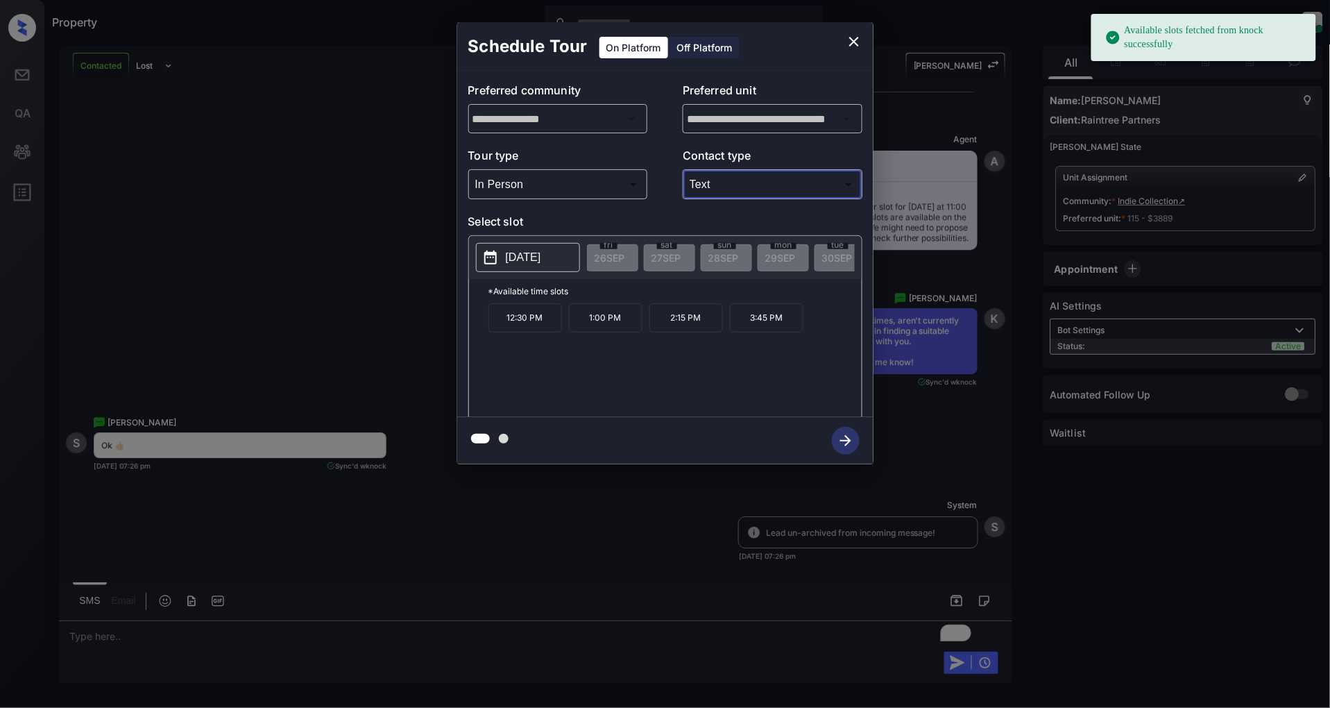
click at [565, 257] on button "[DATE]" at bounding box center [528, 257] width 104 height 29
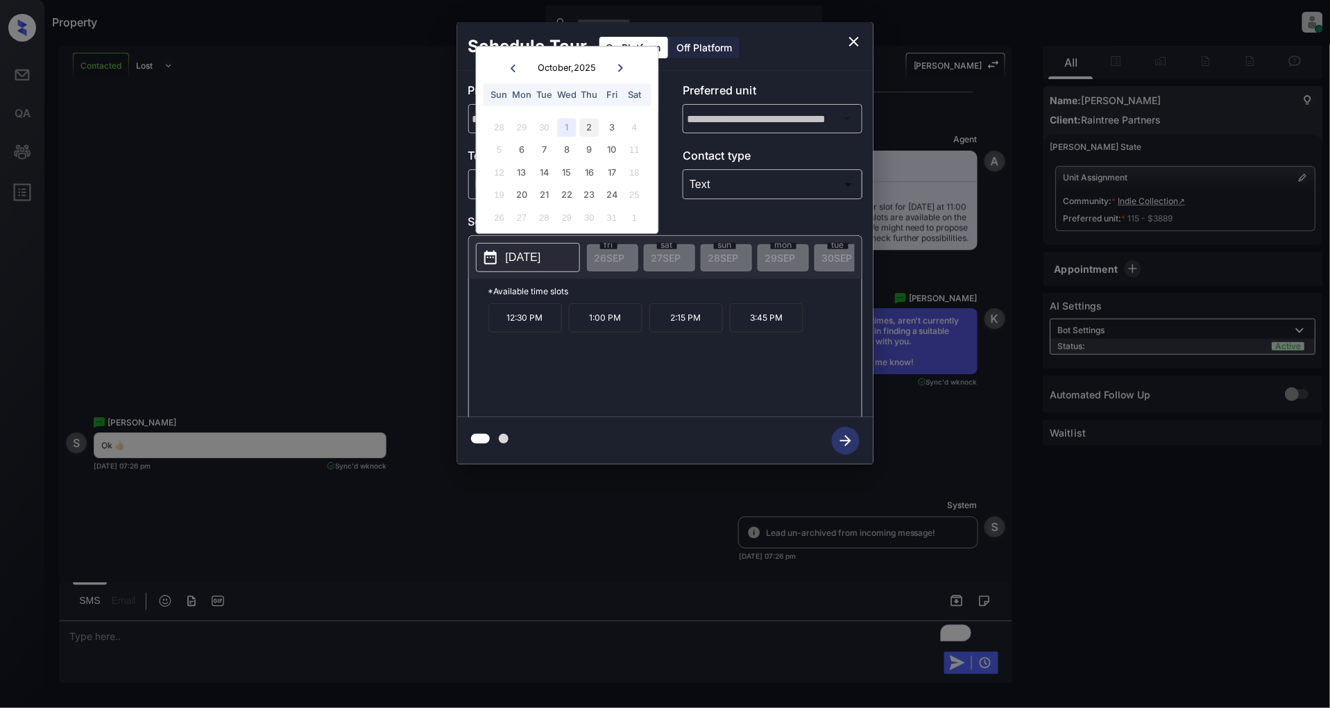
click at [588, 130] on div "2" at bounding box center [589, 127] width 19 height 19
click at [608, 130] on div "3" at bounding box center [612, 127] width 19 height 19
click at [573, 130] on div "1" at bounding box center [567, 127] width 19 height 19
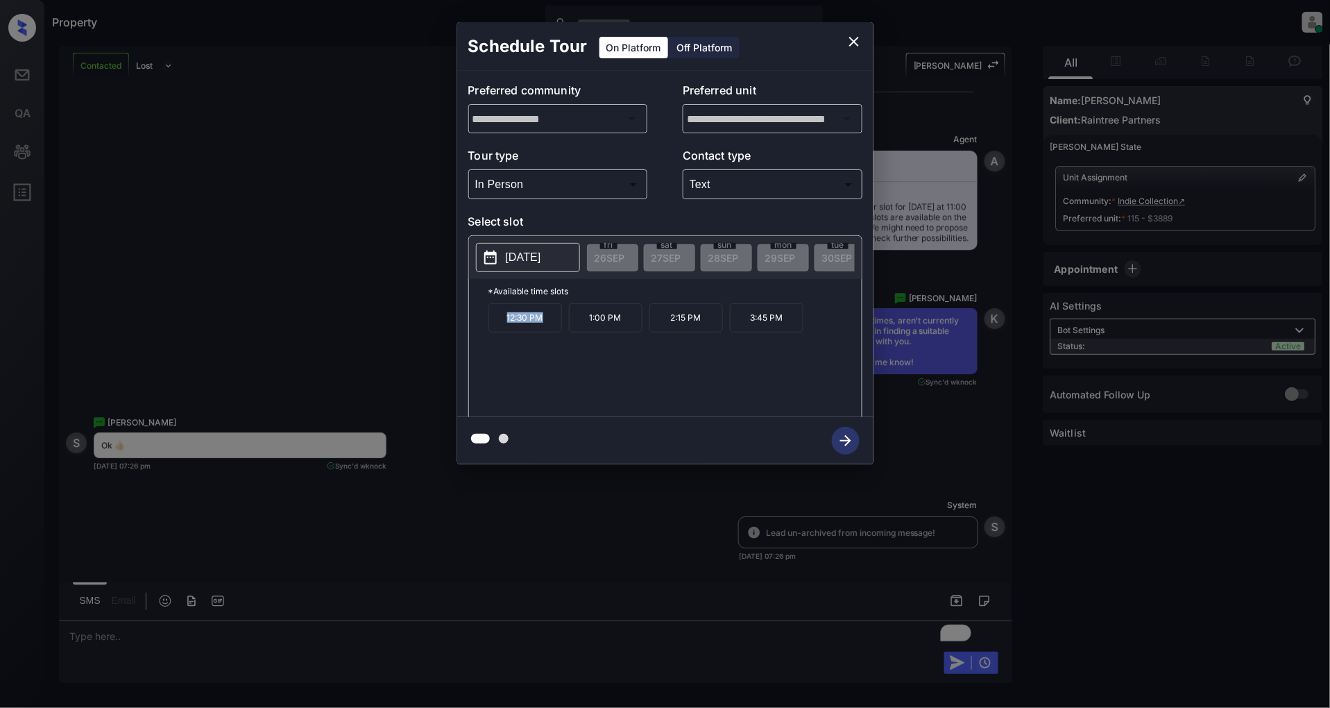
drag, startPoint x: 545, startPoint y: 330, endPoint x: 484, endPoint y: 328, distance: 61.1
click at [484, 328] on div "*Available time slots 12:30 PM 1:00 PM 2:15 PM 3:45 PM" at bounding box center [665, 350] width 393 height 142
copy p "12:30 PM"
drag, startPoint x: 705, startPoint y: 327, endPoint x: 655, endPoint y: 327, distance: 50.0
click at [655, 327] on p "2:15 PM" at bounding box center [686, 317] width 74 height 29
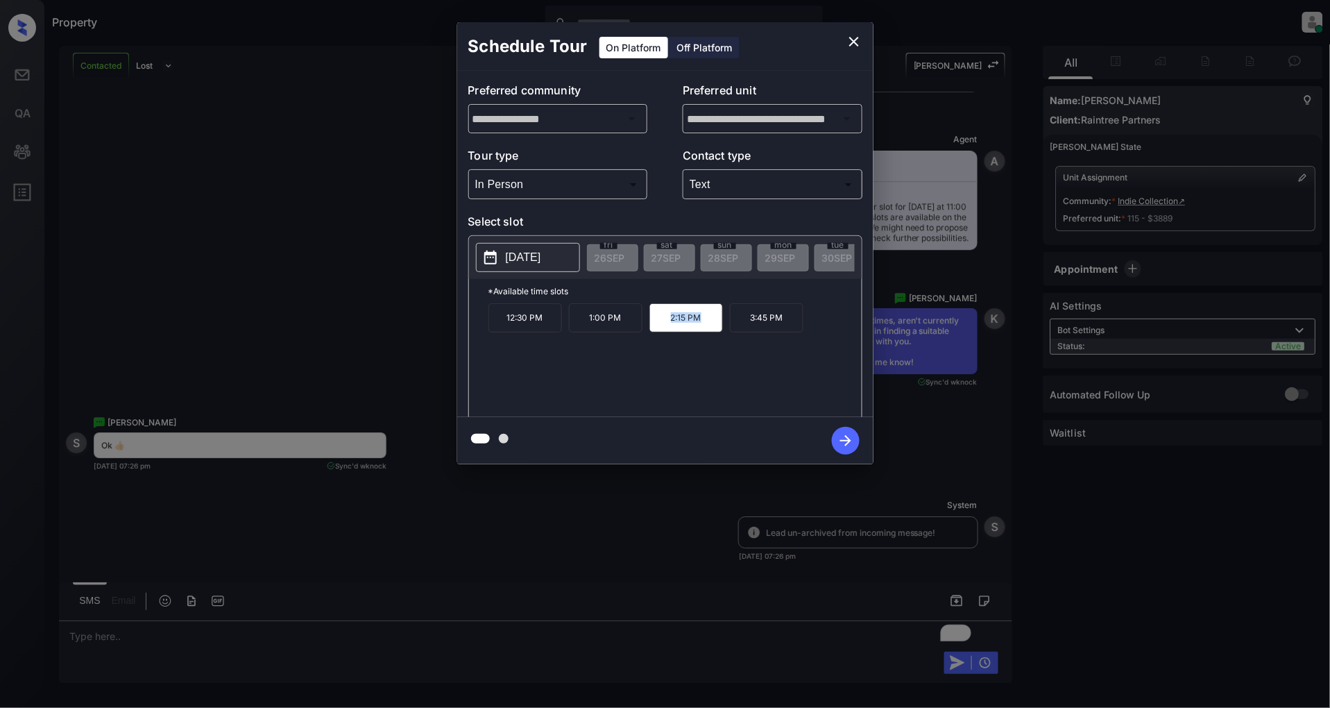
copy p "2:15 PM"
drag, startPoint x: 787, startPoint y: 325, endPoint x: 752, endPoint y: 327, distance: 34.8
click at [752, 327] on p "3:45 PM" at bounding box center [767, 317] width 74 height 29
copy p "3:45 PM"
click at [850, 40] on icon "close" at bounding box center [854, 41] width 17 height 17
